Goal: Task Accomplishment & Management: Use online tool/utility

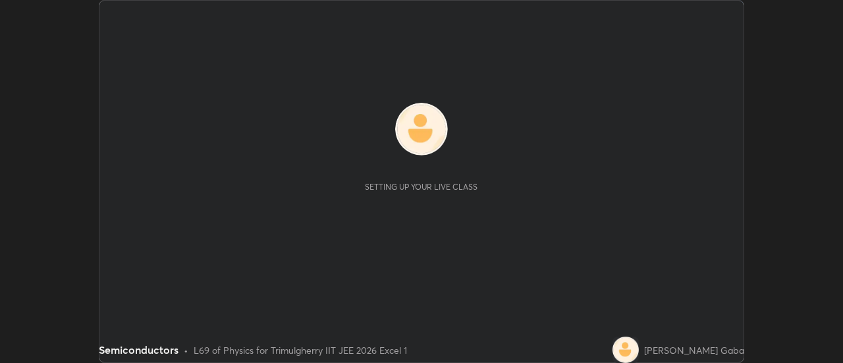
scroll to position [363, 842]
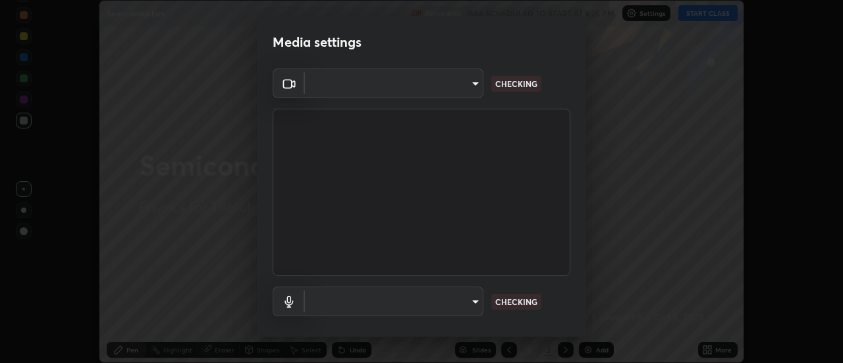
type input "4b80d1c2ff59175fb5a0c1d27f02550ae4dff205f2bdc8483c335da0f1009055"
type input "default"
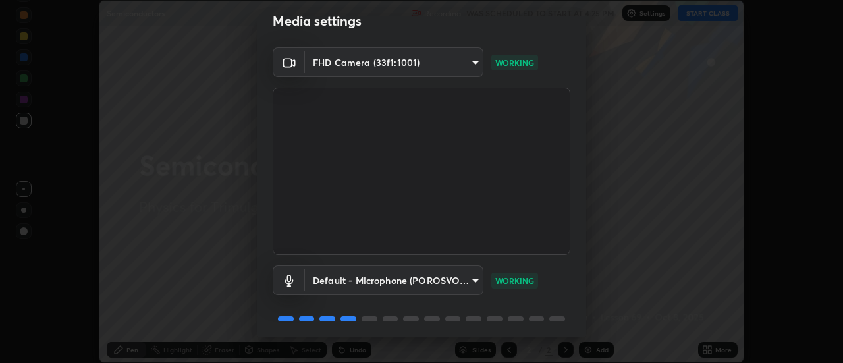
scroll to position [0, 0]
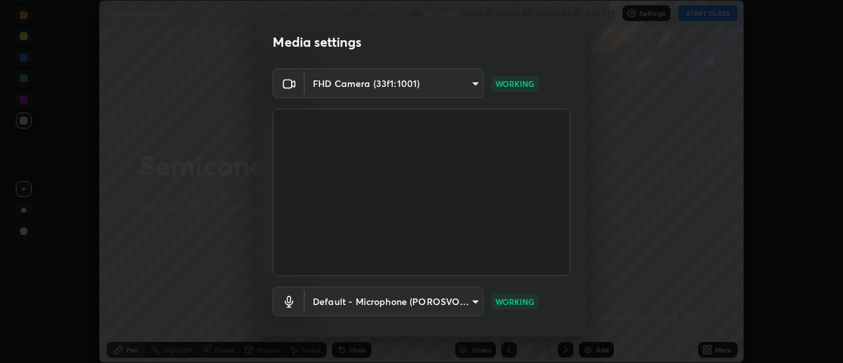
click at [367, 80] on body "Erase all Semiconductors Recording WAS SCHEDULED TO START AT 4:25 PM Settings S…" at bounding box center [421, 181] width 843 height 363
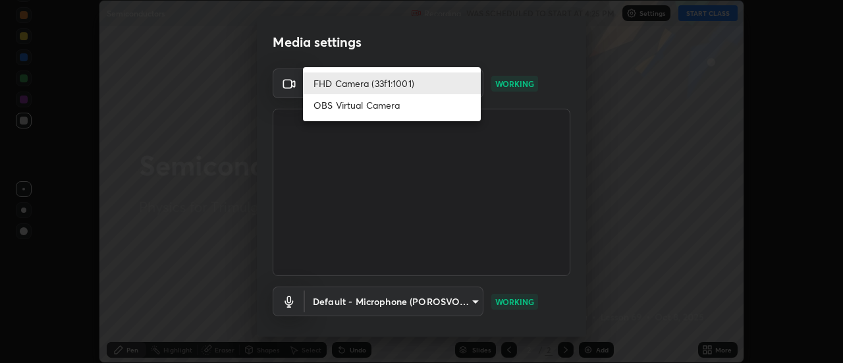
click at [341, 104] on li "OBS Virtual Camera" at bounding box center [392, 105] width 178 height 22
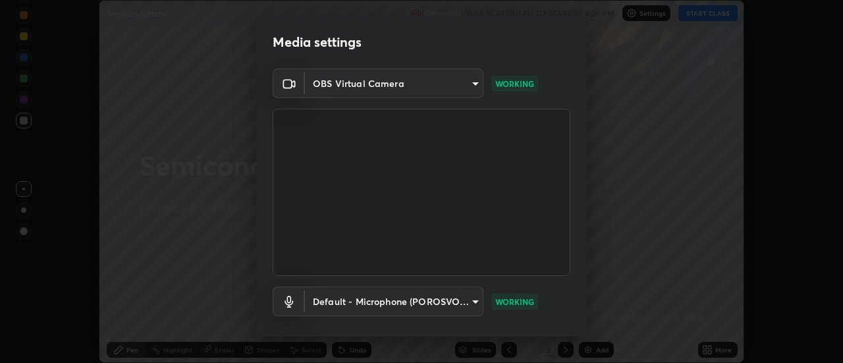
type input "a811cfeb01fe7ea2021c4d89d8f1fe9c4731699cf994547df5d0496d48ffbb98"
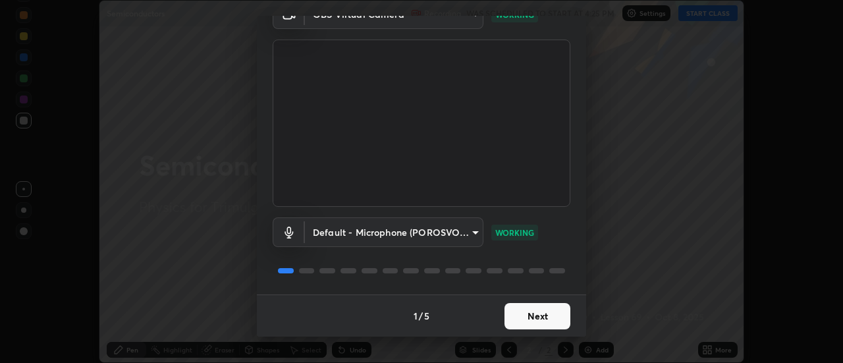
click at [514, 315] on button "Next" at bounding box center [537, 316] width 66 height 26
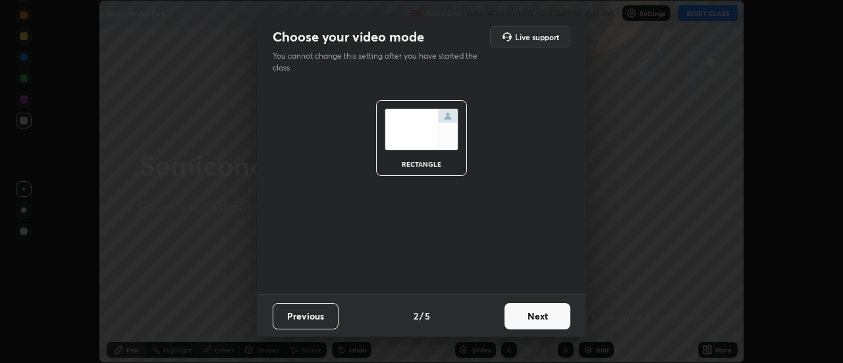
click at [517, 314] on button "Next" at bounding box center [537, 316] width 66 height 26
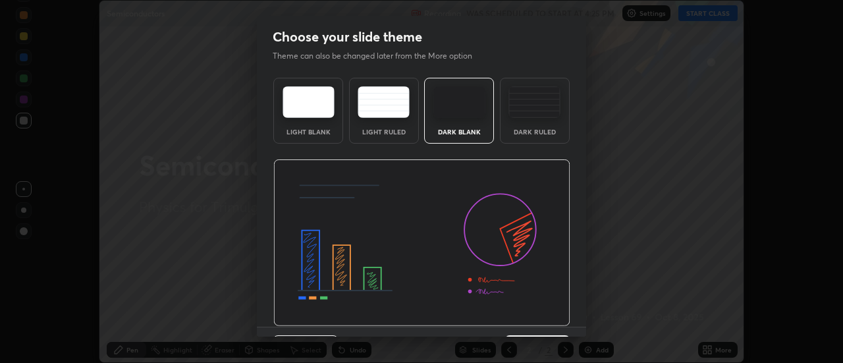
scroll to position [32, 0]
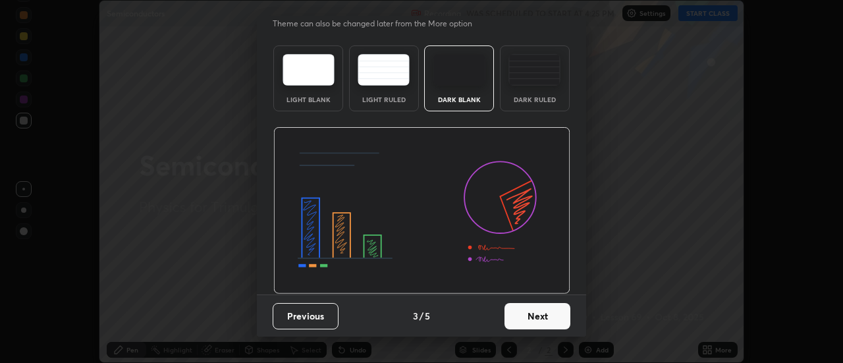
click at [517, 314] on button "Next" at bounding box center [537, 316] width 66 height 26
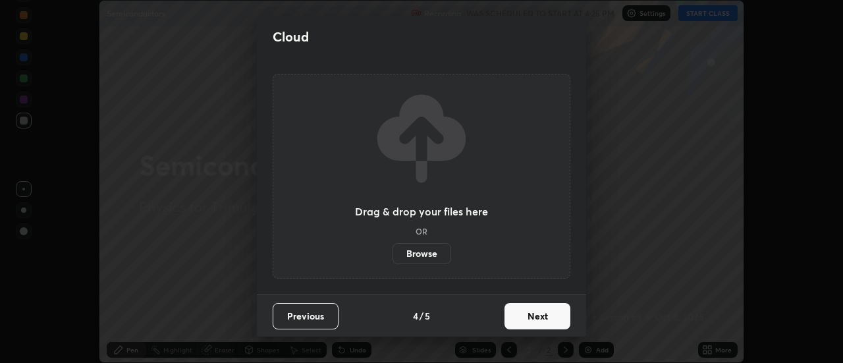
scroll to position [0, 0]
click at [523, 316] on button "Next" at bounding box center [537, 316] width 66 height 26
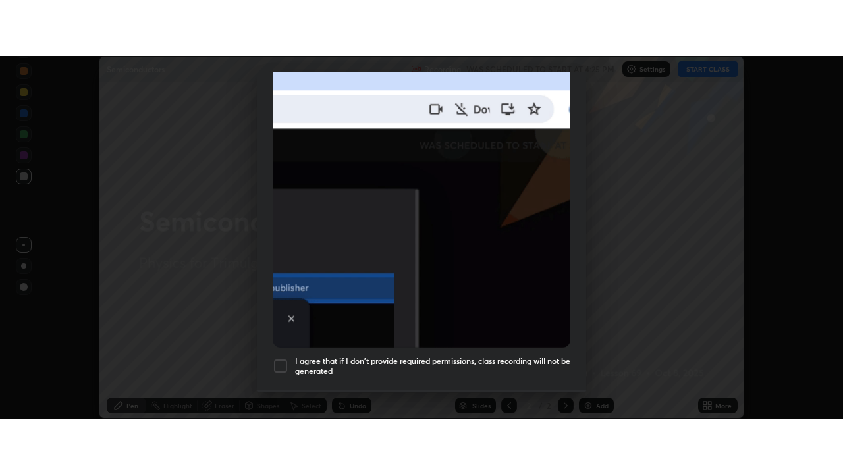
scroll to position [338, 0]
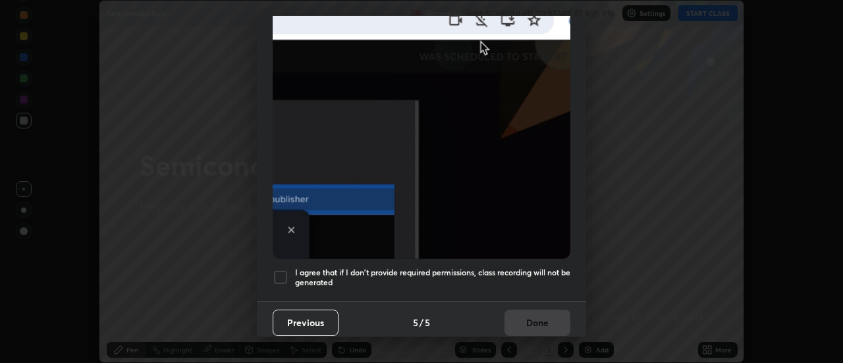
click at [287, 269] on div at bounding box center [281, 277] width 16 height 16
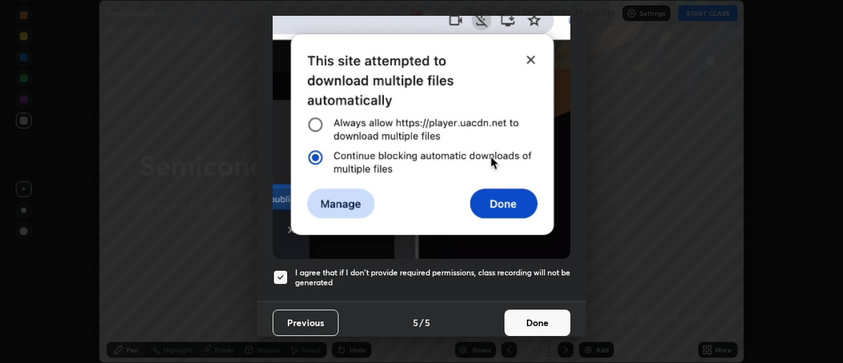
click at [515, 320] on button "Done" at bounding box center [537, 322] width 66 height 26
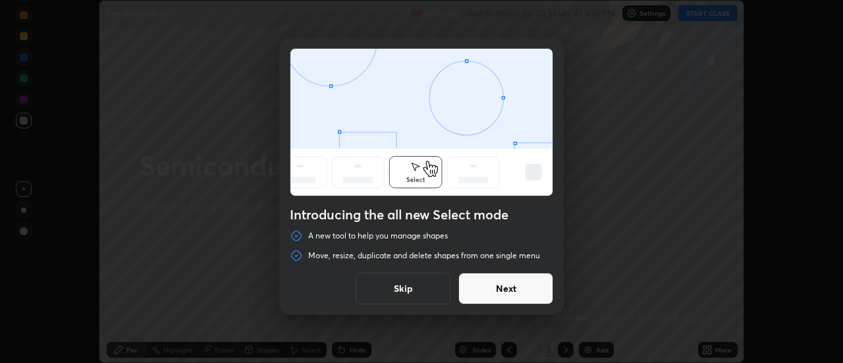
click at [375, 292] on button "Skip" at bounding box center [402, 289] width 95 height 32
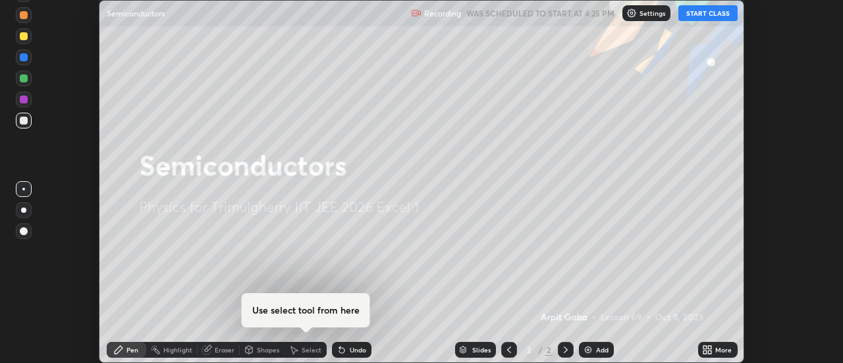
click at [698, 16] on button "START CLASS" at bounding box center [707, 13] width 59 height 16
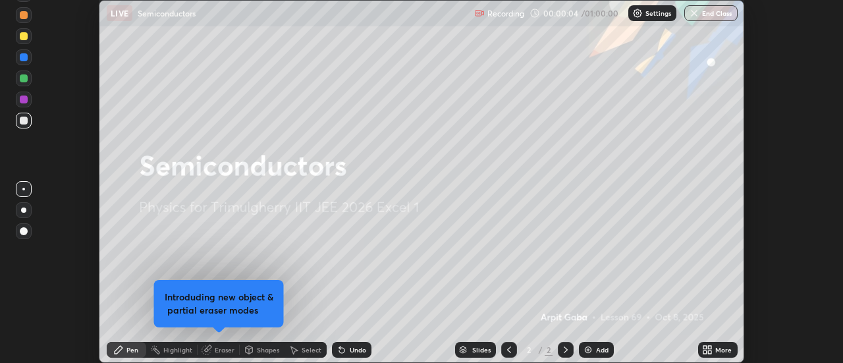
click at [710, 348] on icon at bounding box center [709, 347] width 3 height 3
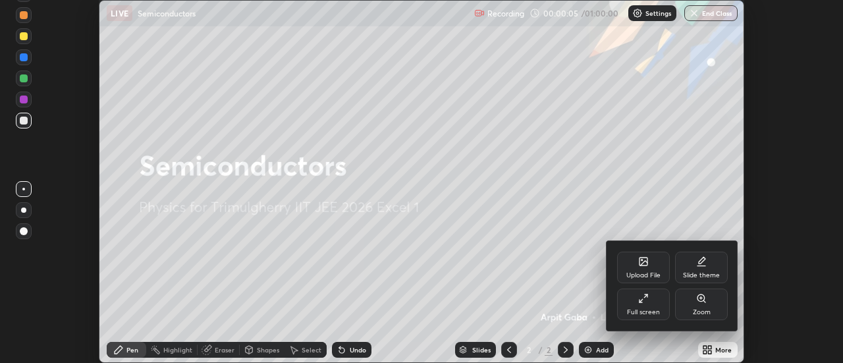
click at [641, 302] on icon at bounding box center [640, 301] width 3 height 3
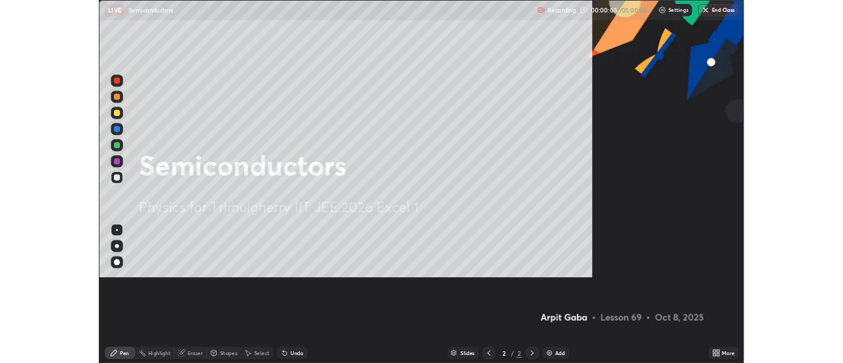
scroll to position [474, 843]
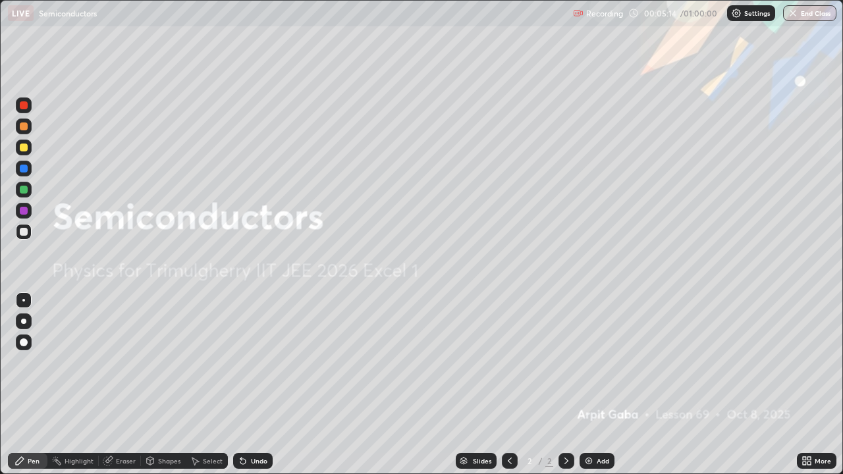
click at [594, 362] on div "Add" at bounding box center [596, 461] width 35 height 16
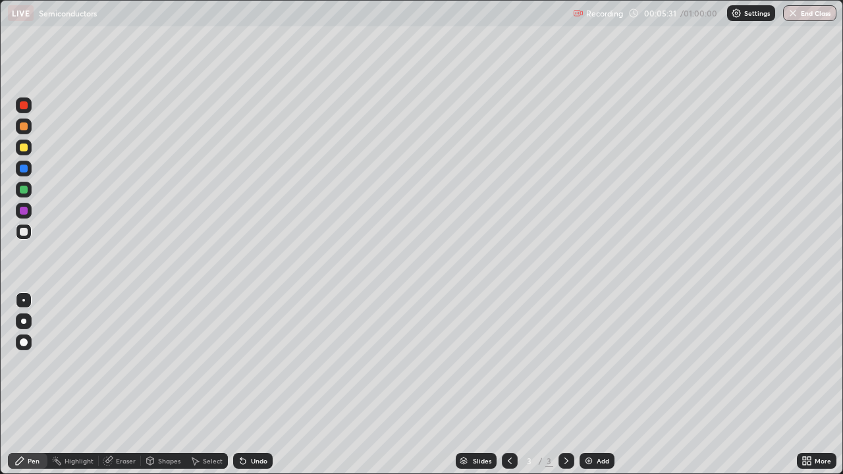
click at [252, 362] on div "Undo" at bounding box center [259, 461] width 16 height 7
click at [254, 362] on div "Undo" at bounding box center [259, 461] width 16 height 7
click at [118, 362] on div "Eraser" at bounding box center [126, 461] width 20 height 7
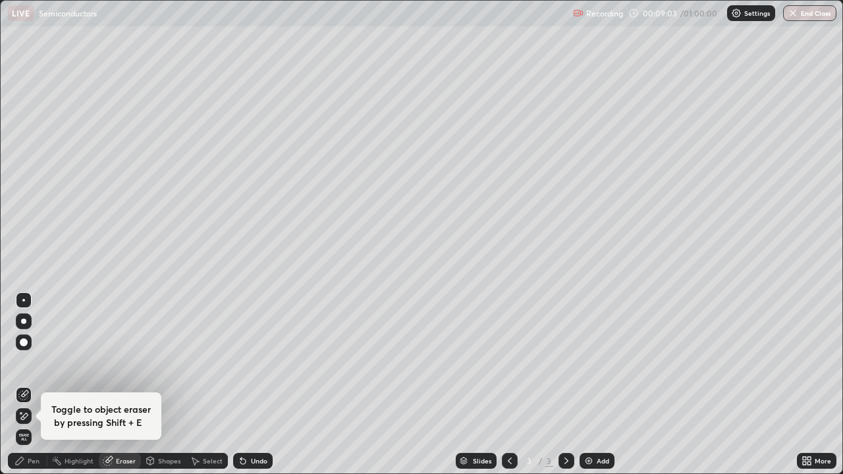
click at [30, 362] on div "Pen" at bounding box center [34, 461] width 12 height 7
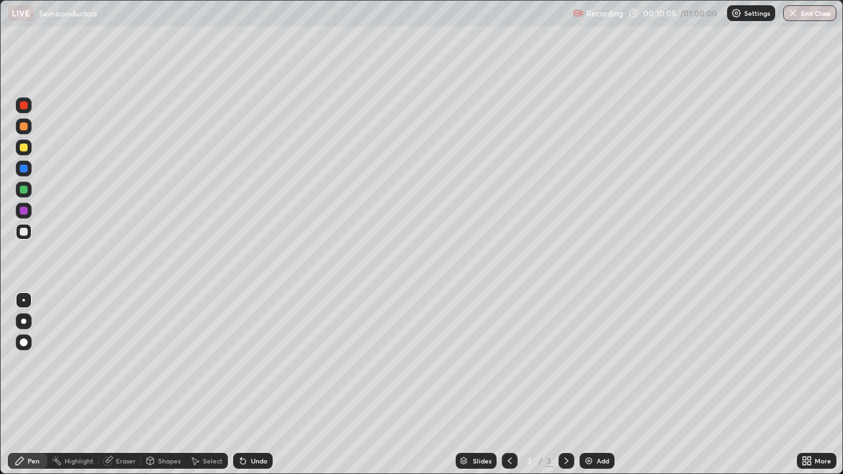
click at [251, 362] on div "Undo" at bounding box center [259, 461] width 16 height 7
click at [253, 362] on div "Undo" at bounding box center [259, 461] width 16 height 7
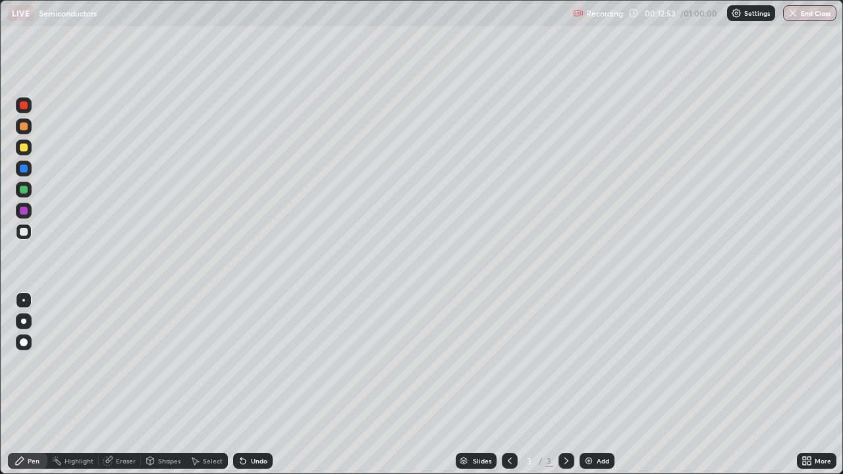
click at [253, 362] on div "Undo" at bounding box center [259, 461] width 16 height 7
click at [241, 362] on icon at bounding box center [242, 461] width 5 height 5
click at [598, 362] on div "Add" at bounding box center [602, 461] width 13 height 7
click at [508, 362] on icon at bounding box center [510, 461] width 4 height 7
click at [564, 362] on icon at bounding box center [566, 461] width 11 height 11
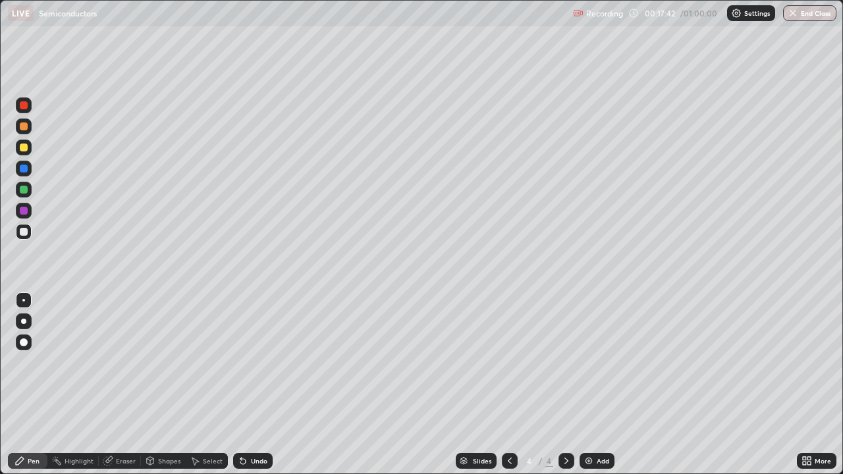
click at [251, 362] on div "Undo" at bounding box center [259, 461] width 16 height 7
click at [261, 362] on div "Undo" at bounding box center [259, 461] width 16 height 7
click at [774, 173] on p "Undo" at bounding box center [782, 174] width 20 height 11
click at [249, 362] on div "Undo" at bounding box center [252, 461] width 39 height 16
click at [253, 362] on div "Undo" at bounding box center [259, 461] width 16 height 7
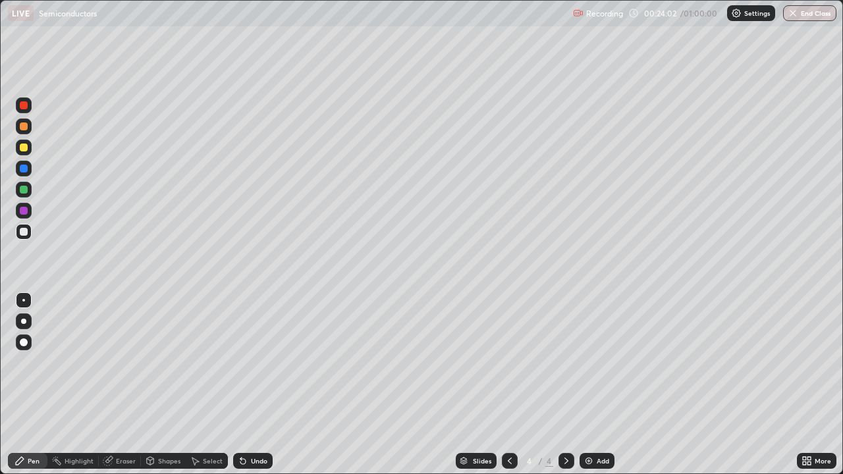
click at [251, 362] on div "Undo" at bounding box center [259, 461] width 16 height 7
click at [255, 362] on div "Undo" at bounding box center [259, 461] width 16 height 7
click at [259, 362] on div "Undo" at bounding box center [259, 461] width 16 height 7
click at [254, 362] on div "Undo" at bounding box center [259, 461] width 16 height 7
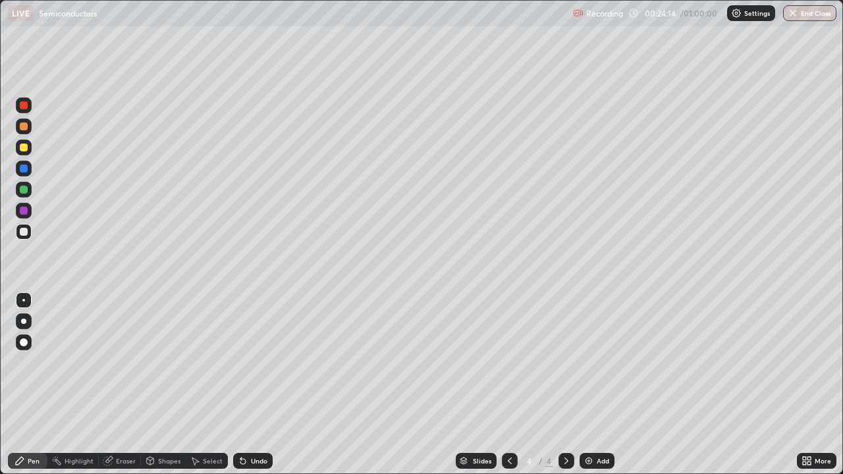
click at [254, 362] on div "Undo" at bounding box center [259, 461] width 16 height 7
click at [591, 362] on img at bounding box center [588, 461] width 11 height 11
click at [122, 362] on div "Eraser" at bounding box center [126, 461] width 20 height 7
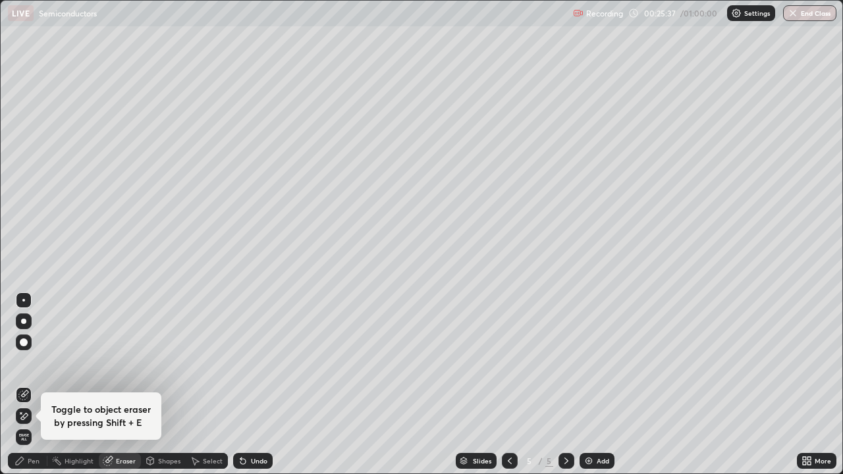
click at [28, 362] on div "Pen" at bounding box center [34, 461] width 12 height 7
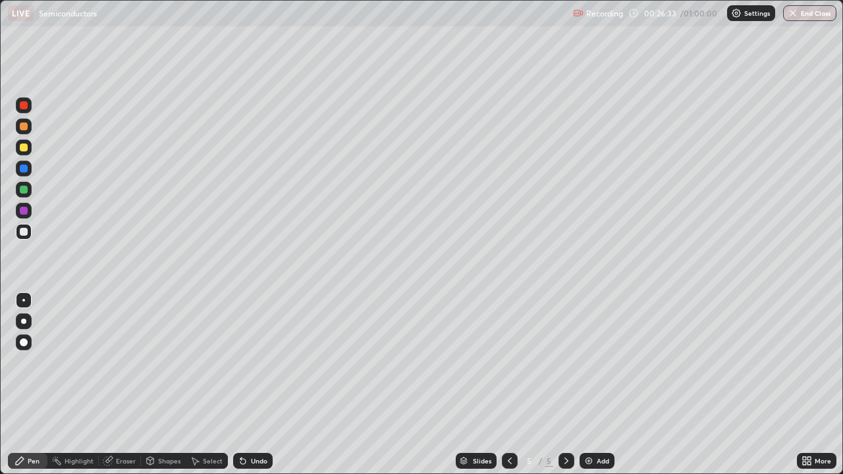
click at [120, 362] on div "Eraser" at bounding box center [126, 461] width 20 height 7
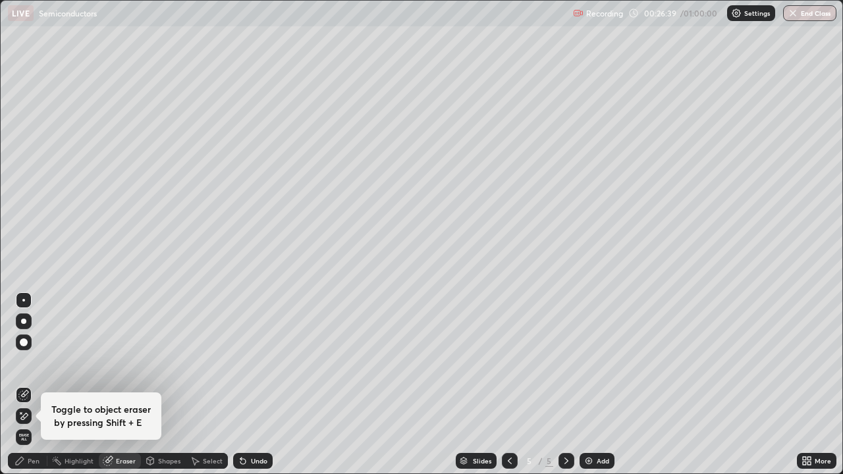
click at [30, 362] on div "Pen" at bounding box center [34, 461] width 12 height 7
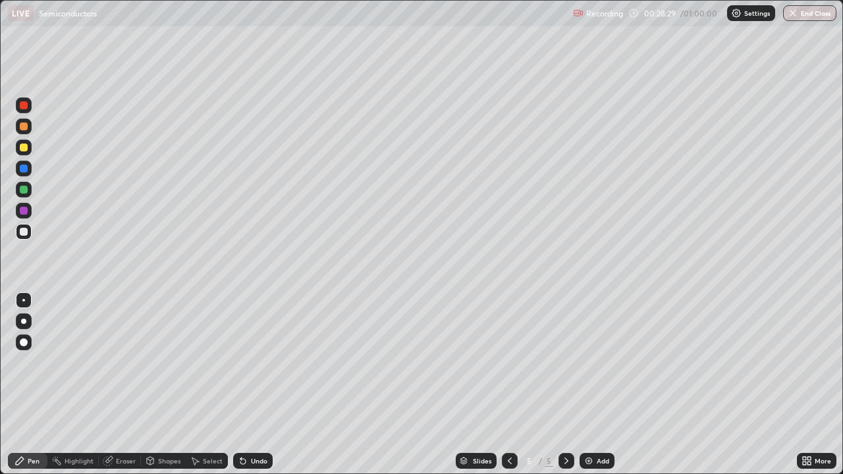
click at [508, 362] on icon at bounding box center [509, 461] width 11 height 11
click at [565, 362] on icon at bounding box center [566, 461] width 11 height 11
click at [255, 362] on div "Undo" at bounding box center [259, 461] width 16 height 7
click at [253, 362] on div "Undo" at bounding box center [259, 461] width 16 height 7
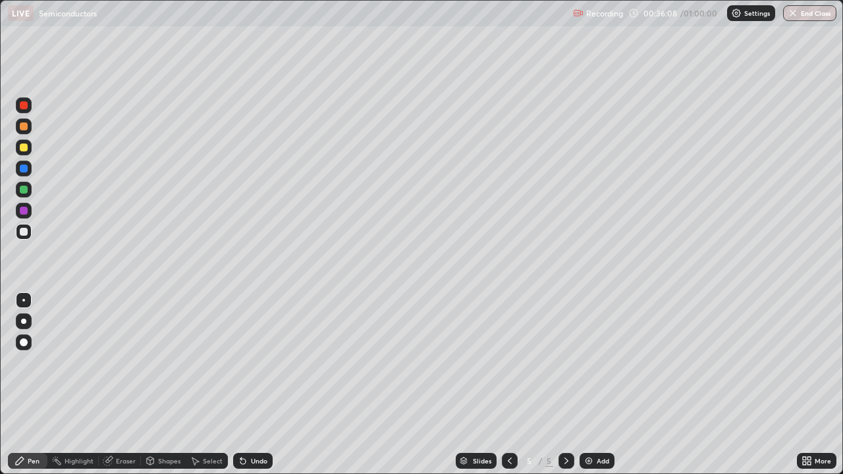
click at [248, 362] on div "Undo" at bounding box center [252, 461] width 39 height 16
click at [251, 362] on div "Undo" at bounding box center [259, 461] width 16 height 7
click at [247, 362] on div "Undo" at bounding box center [252, 461] width 39 height 16
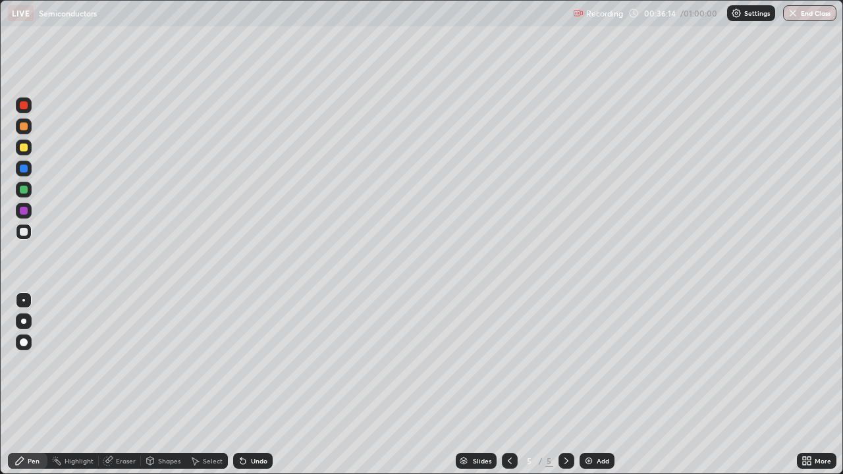
click at [247, 362] on div "Undo" at bounding box center [252, 461] width 39 height 16
click at [251, 362] on div "Undo" at bounding box center [259, 461] width 16 height 7
click at [252, 362] on div "Undo" at bounding box center [259, 461] width 16 height 7
click at [251, 362] on div "Undo" at bounding box center [259, 461] width 16 height 7
click at [253, 362] on div "Undo" at bounding box center [252, 461] width 39 height 16
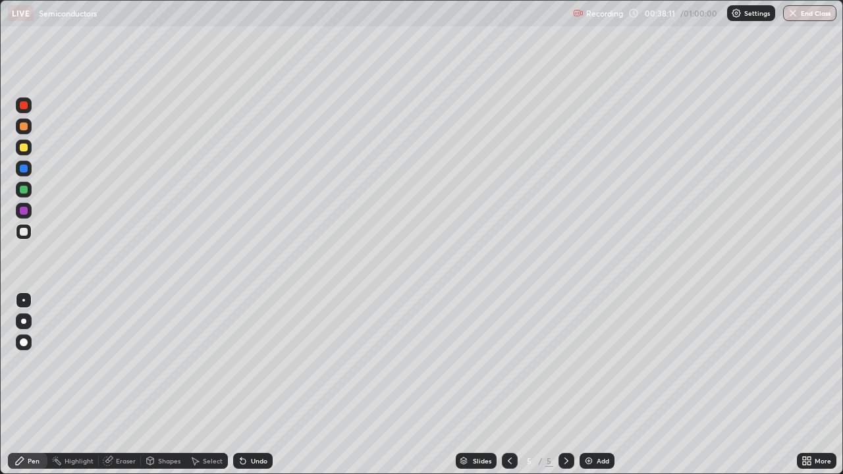
click at [509, 362] on icon at bounding box center [509, 461] width 11 height 11
click at [566, 362] on icon at bounding box center [566, 461] width 11 height 11
click at [508, 362] on icon at bounding box center [509, 461] width 11 height 11
click at [565, 362] on icon at bounding box center [566, 461] width 11 height 11
click at [508, 362] on icon at bounding box center [509, 461] width 11 height 11
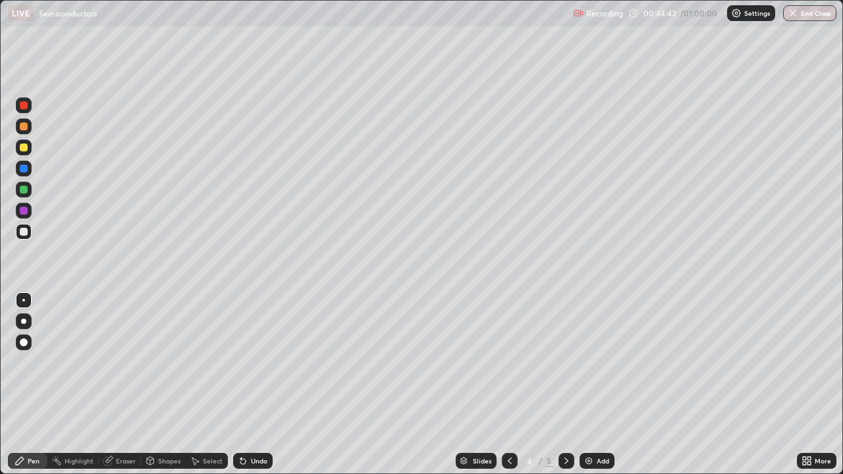
click at [566, 362] on div at bounding box center [566, 461] width 16 height 16
click at [571, 362] on div at bounding box center [566, 461] width 16 height 16
click at [594, 362] on div "Add" at bounding box center [596, 461] width 35 height 16
click at [123, 362] on div "Eraser" at bounding box center [126, 461] width 20 height 7
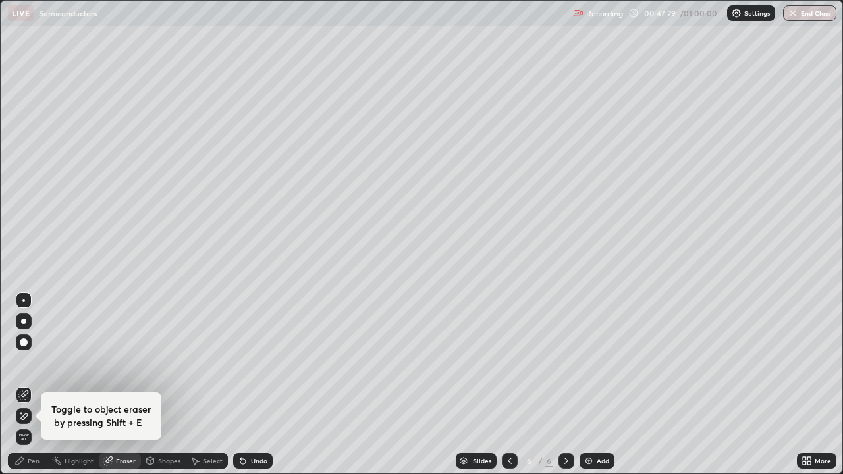
click at [33, 362] on div "Pen" at bounding box center [34, 461] width 12 height 7
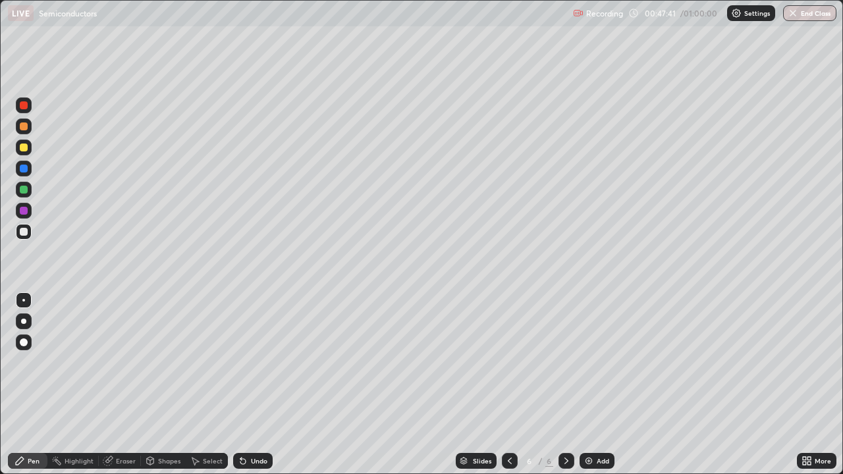
click at [119, 362] on div "Eraser" at bounding box center [126, 461] width 20 height 7
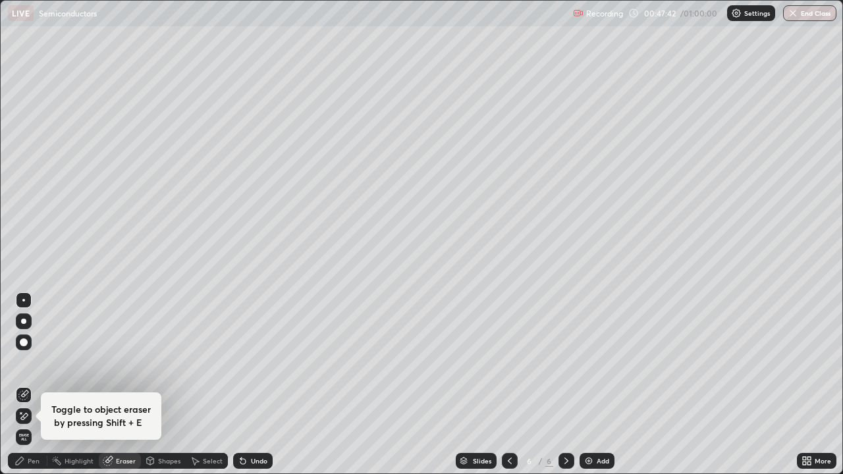
click at [34, 362] on div "Pen" at bounding box center [34, 461] width 12 height 7
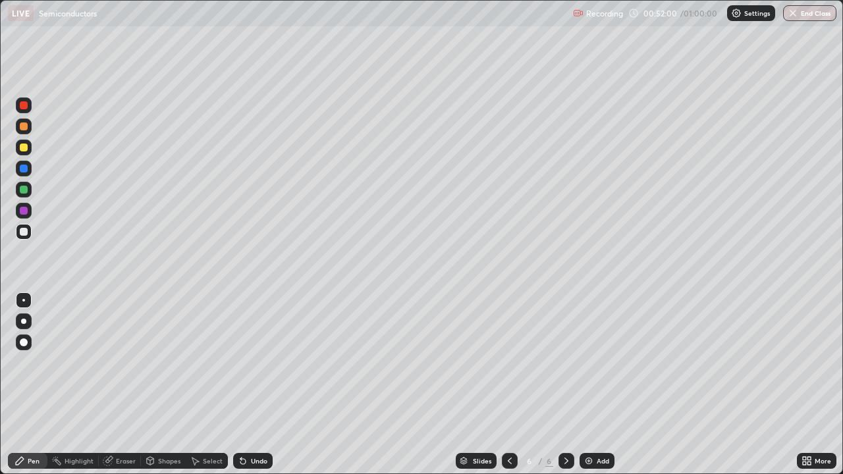
click at [507, 362] on icon at bounding box center [509, 461] width 11 height 11
click at [565, 362] on icon at bounding box center [566, 461] width 11 height 11
click at [118, 362] on div "Eraser" at bounding box center [126, 461] width 20 height 7
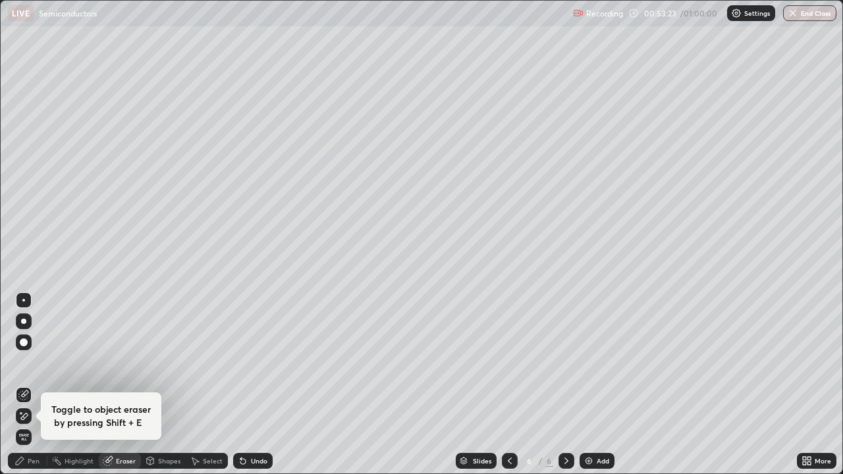
click at [18, 362] on icon at bounding box center [19, 461] width 11 height 11
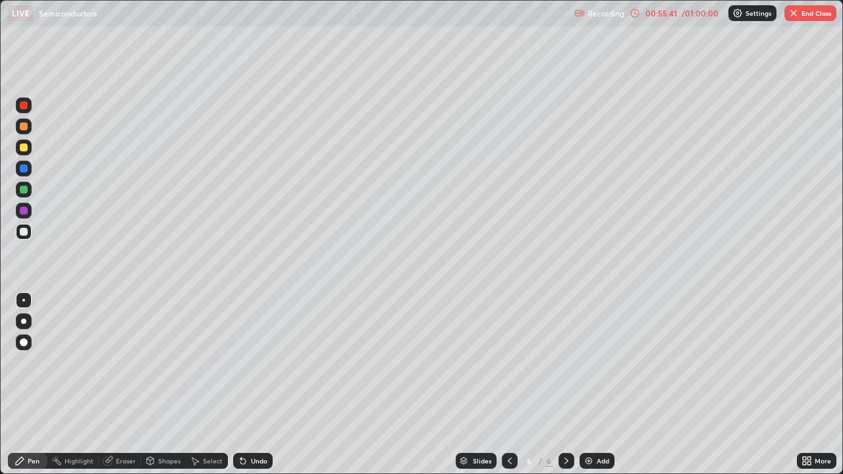
click at [24, 146] on div at bounding box center [24, 148] width 8 height 8
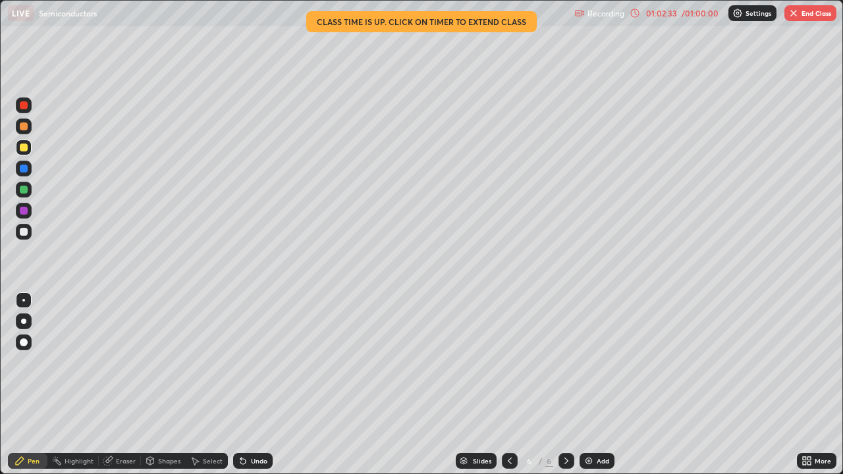
click at [804, 11] on button "End Class" at bounding box center [810, 13] width 52 height 16
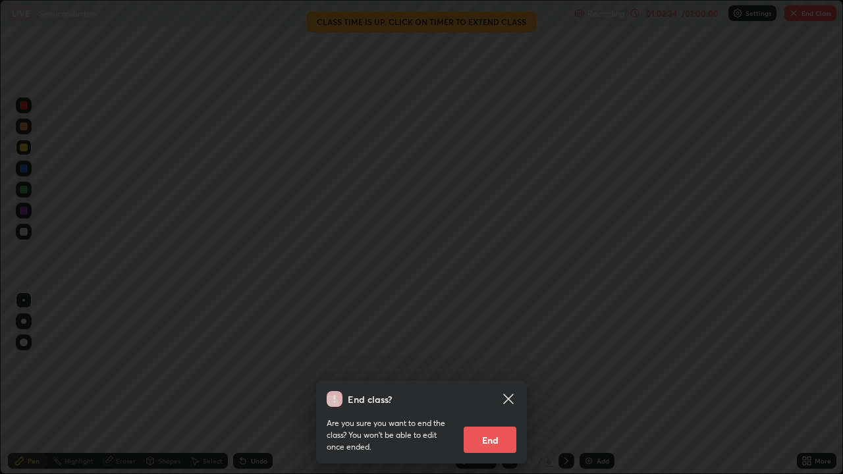
click at [500, 362] on button "End" at bounding box center [489, 440] width 53 height 26
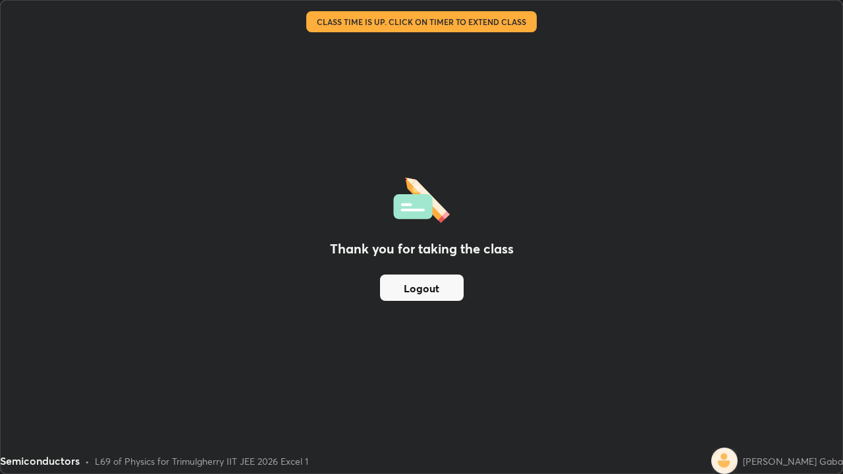
click at [361, 265] on div "Thank you for taking the class Logout" at bounding box center [421, 237] width 841 height 473
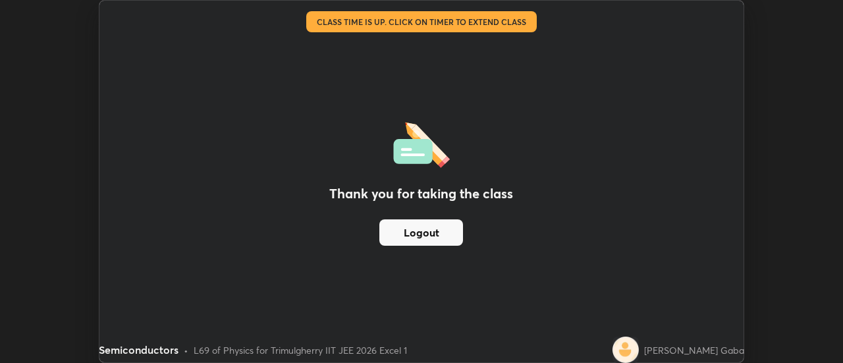
scroll to position [65468, 64988]
